Goal: Navigation & Orientation: Go to known website

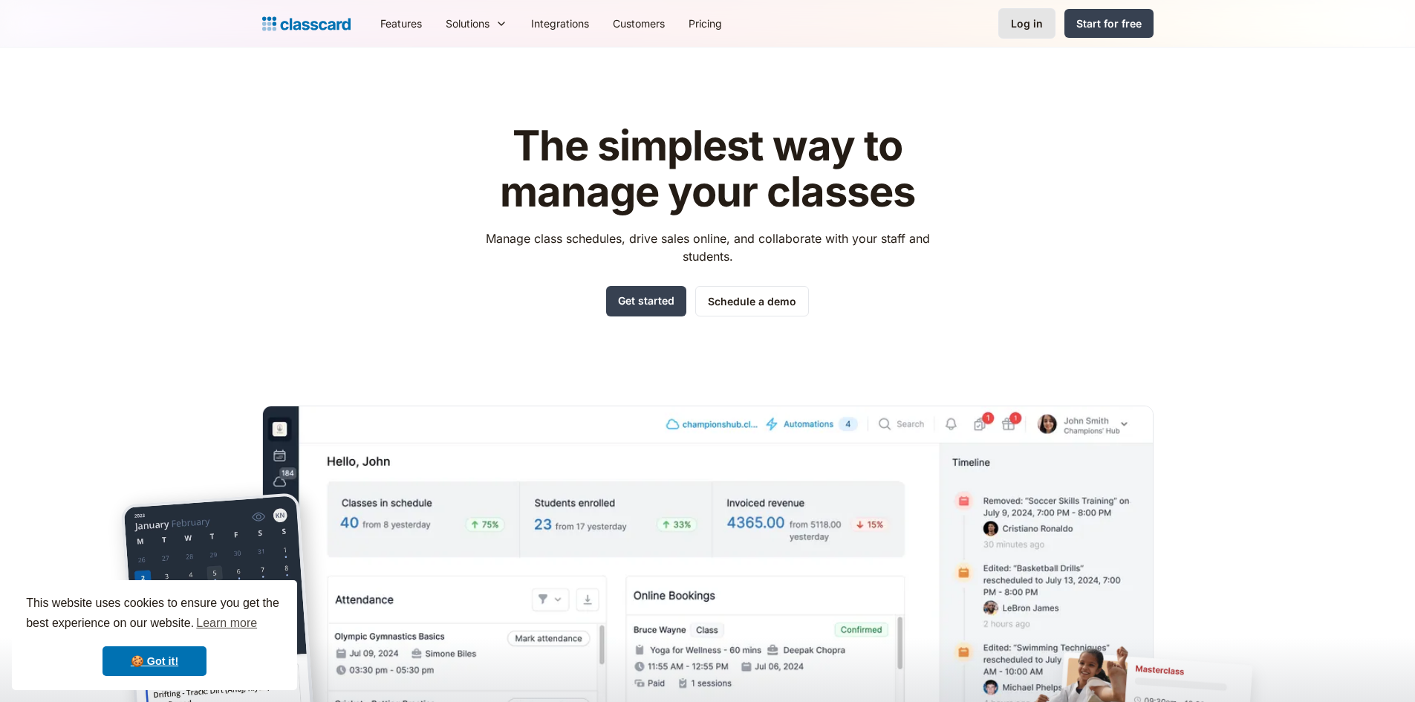
click at [1034, 27] on div "Log in" at bounding box center [1027, 24] width 32 height 16
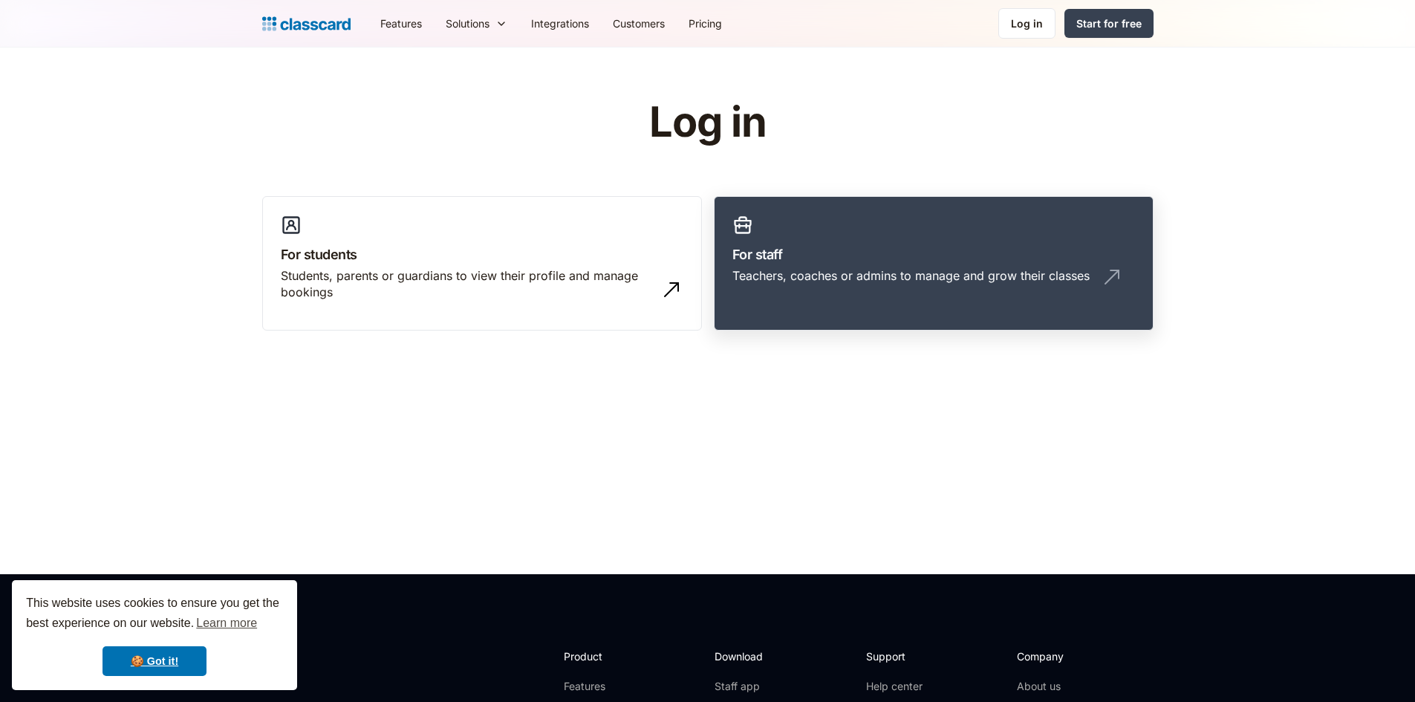
click at [957, 263] on h3 "For staff" at bounding box center [933, 254] width 403 height 20
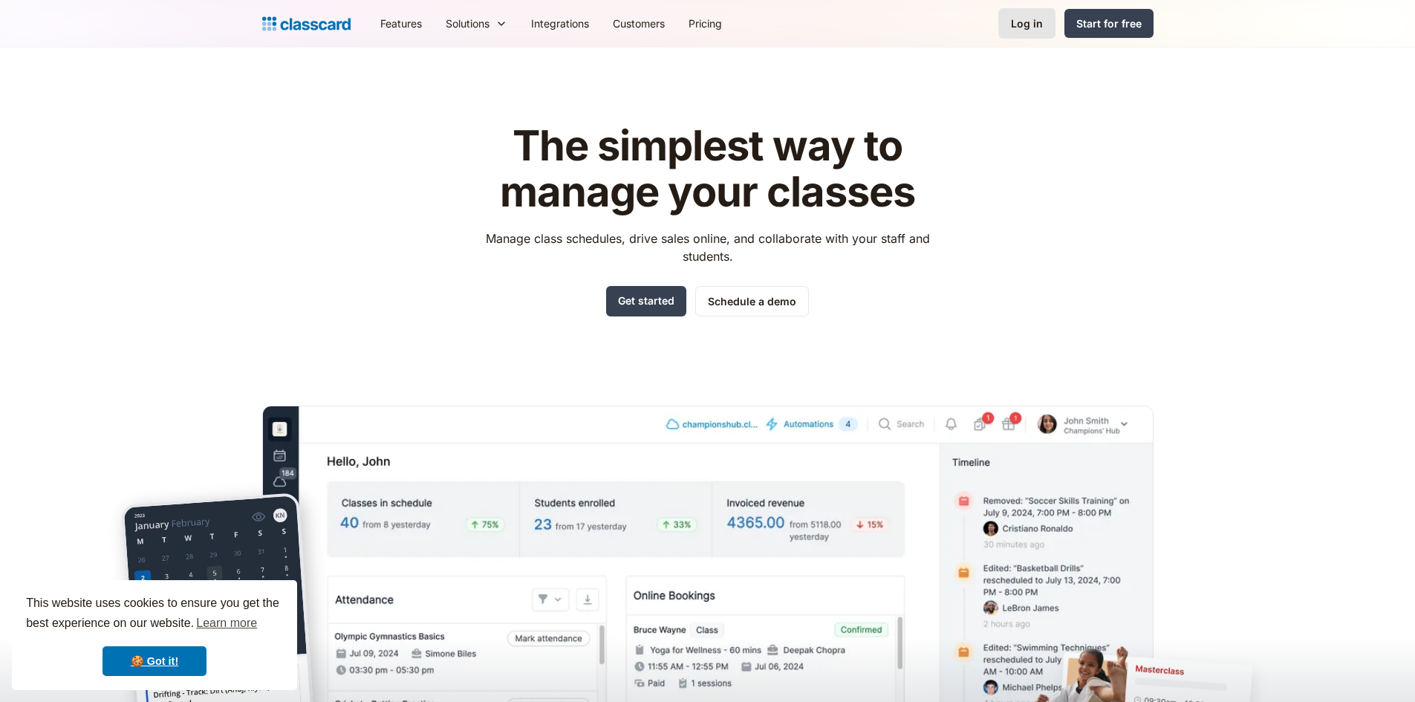
click at [1033, 33] on link "Log in" at bounding box center [1026, 23] width 57 height 30
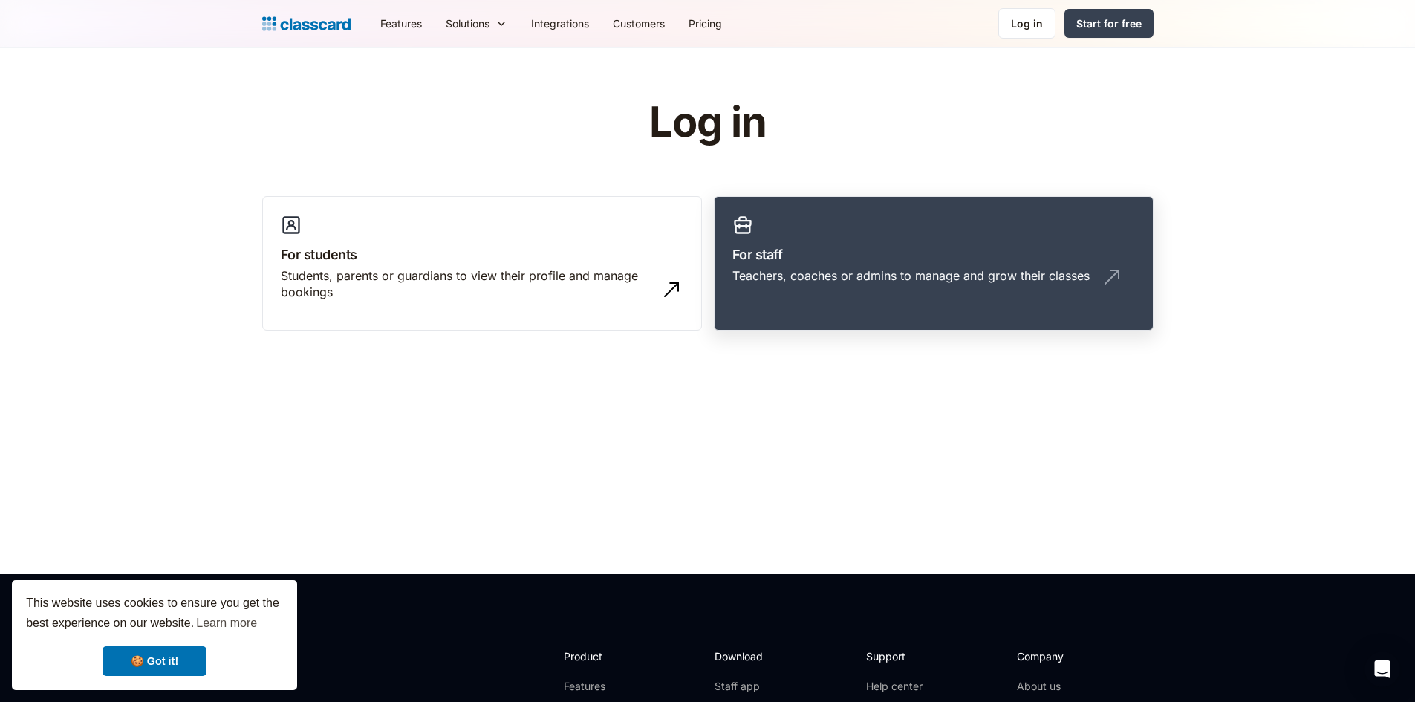
click at [902, 247] on h3 "For staff" at bounding box center [933, 254] width 403 height 20
